Goal: Task Accomplishment & Management: Manage account settings

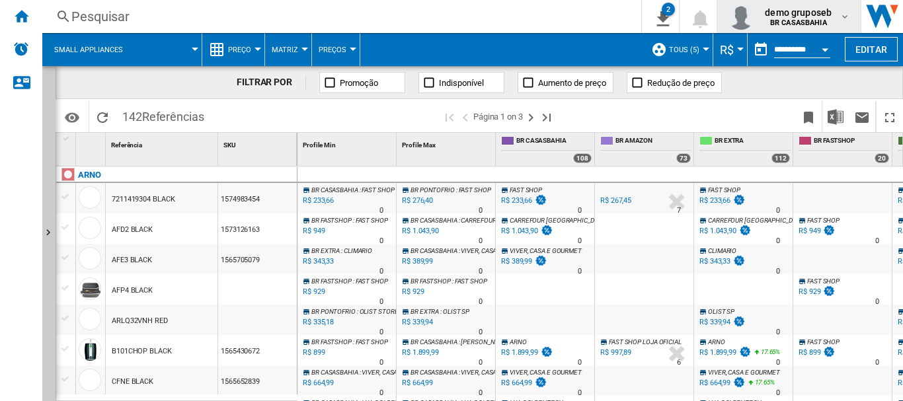
click at [782, 11] on span "demo gruposeb" at bounding box center [798, 12] width 67 height 13
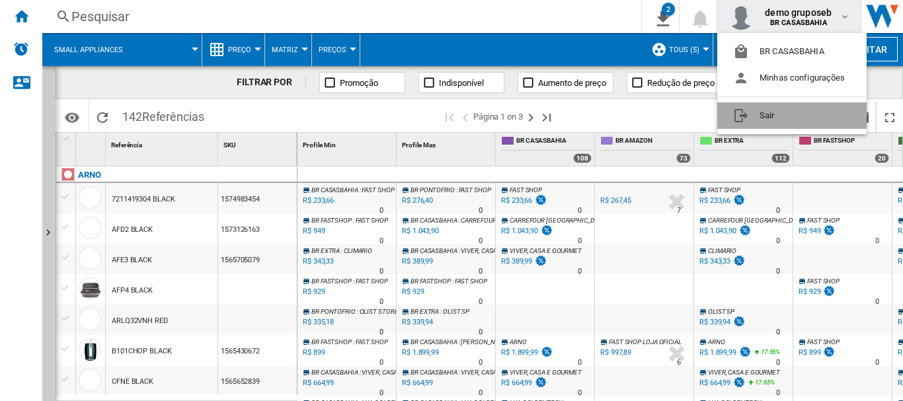
click at [772, 112] on button "Sair" at bounding box center [791, 115] width 149 height 26
